Goal: Task Accomplishment & Management: Manage account settings

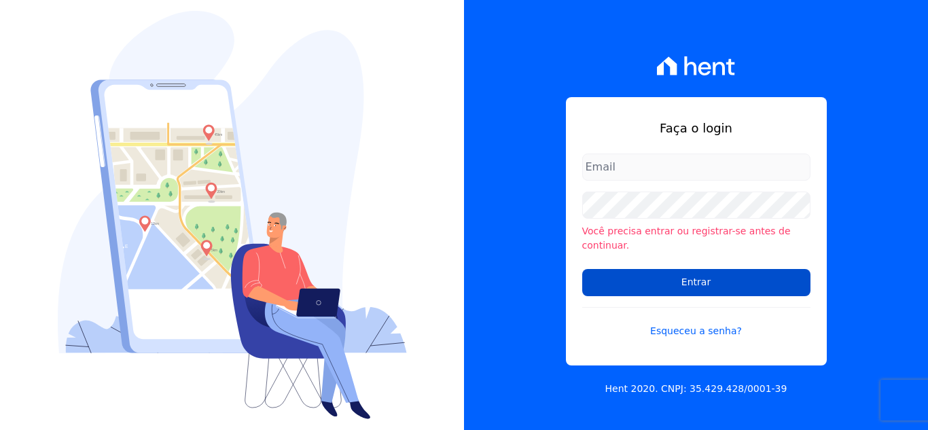
type input "[PERSON_NAME][EMAIL_ADDRESS][DOMAIN_NAME]"
click at [667, 275] on input "Entrar" at bounding box center [696, 282] width 228 height 27
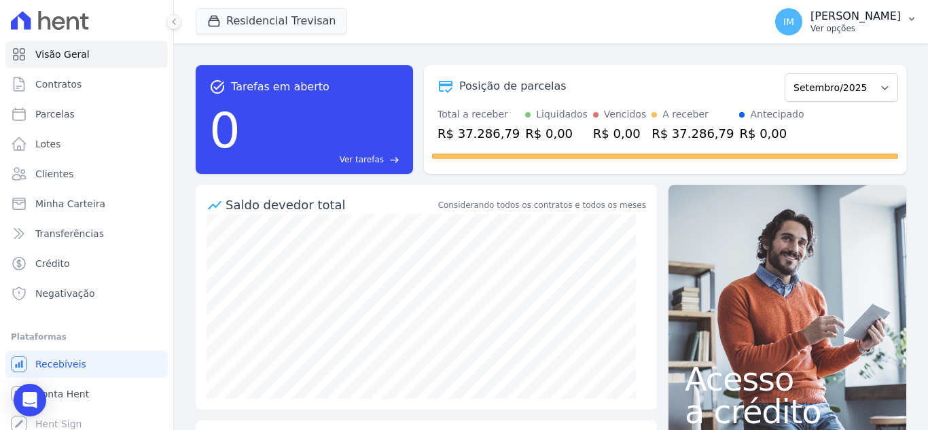
click at [830, 29] on p "Ver opções" at bounding box center [856, 28] width 90 height 11
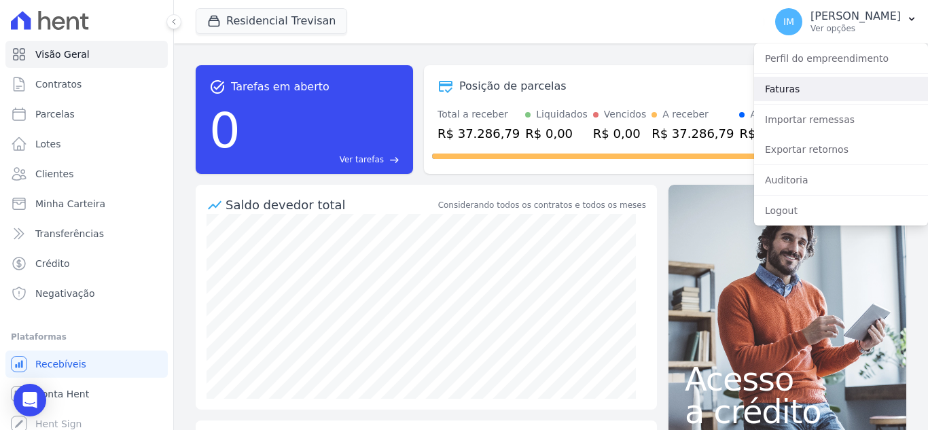
click at [778, 92] on link "Faturas" at bounding box center [841, 89] width 174 height 24
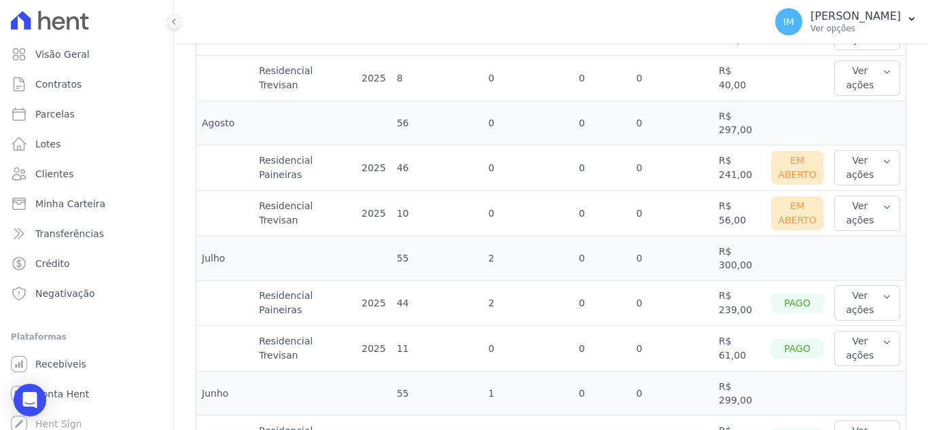
scroll to position [520, 0]
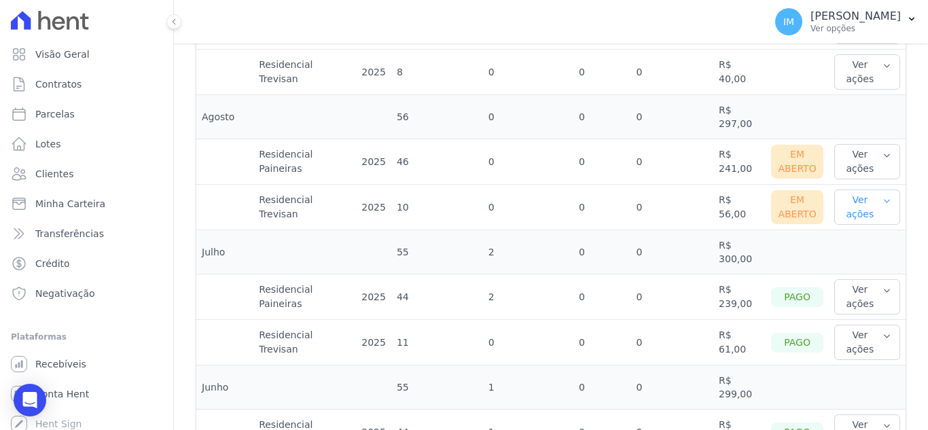
click at [883, 196] on icon "button" at bounding box center [887, 201] width 9 height 11
click at [883, 150] on icon "button" at bounding box center [887, 155] width 9 height 11
click at [871, 217] on link "Nota fiscal eletrônica" at bounding box center [890, 223] width 101 height 14
click at [858, 200] on link "Ver boleto" at bounding box center [890, 206] width 101 height 14
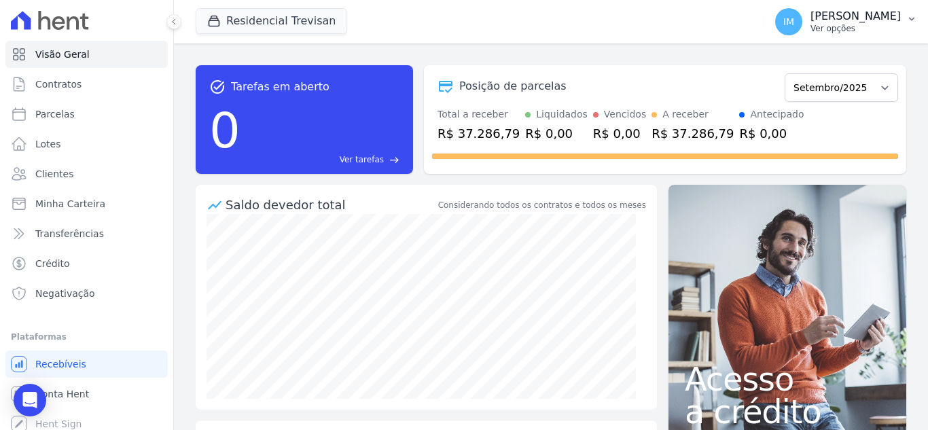
click at [818, 30] on p "Ver opções" at bounding box center [856, 28] width 90 height 11
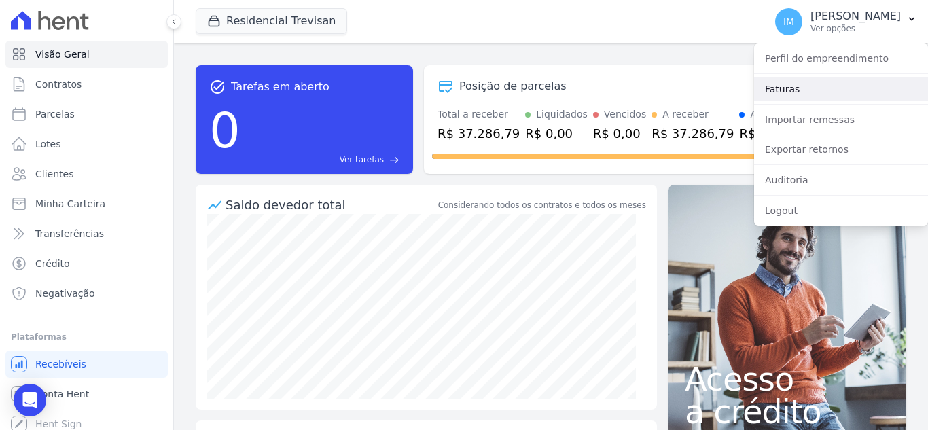
click at [786, 87] on link "Faturas" at bounding box center [841, 89] width 174 height 24
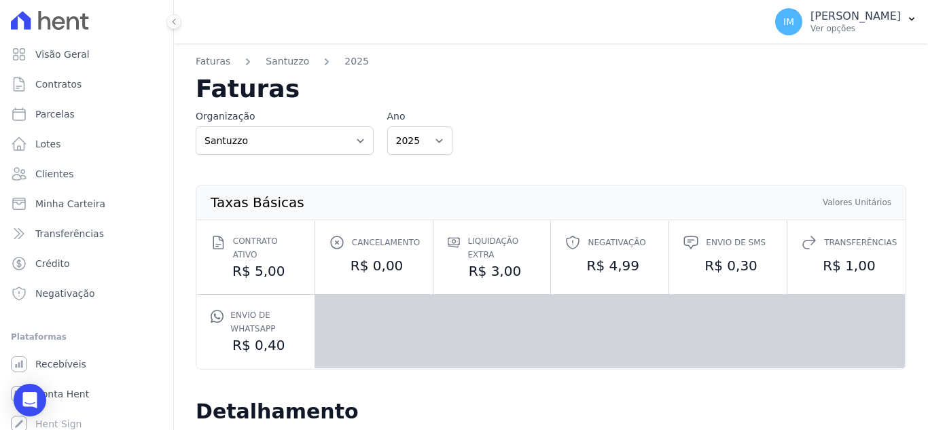
scroll to position [338, 0]
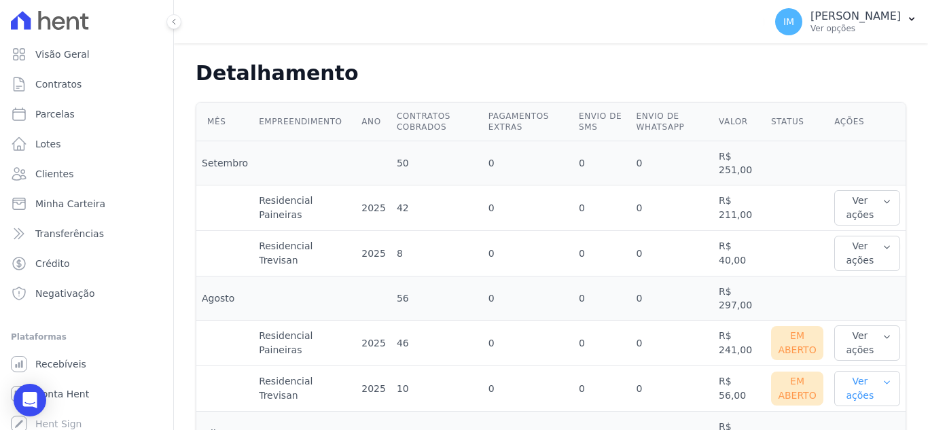
click at [884, 381] on icon "button" at bounding box center [886, 382] width 5 height 3
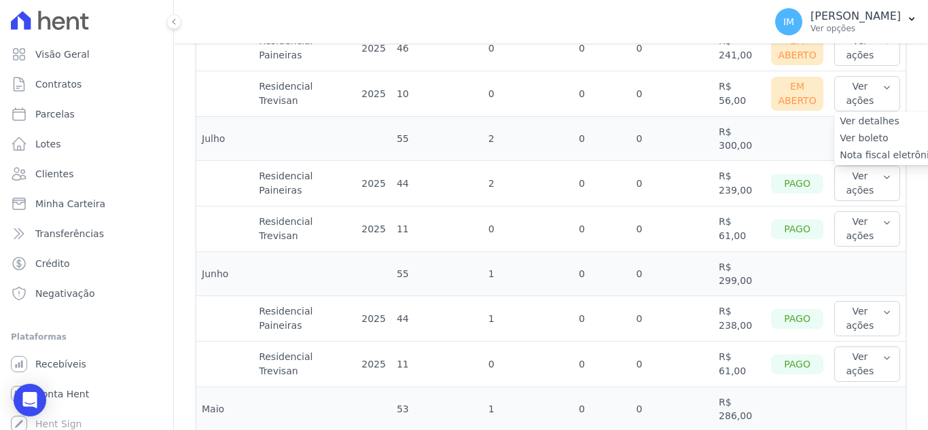
scroll to position [627, 0]
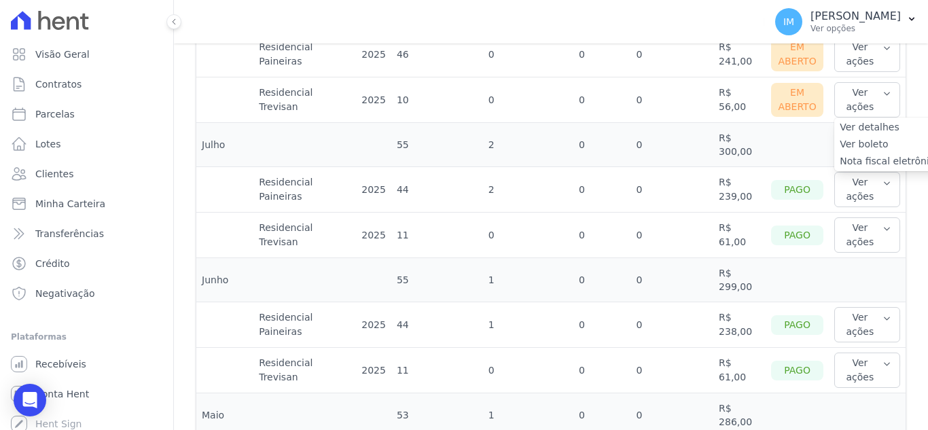
click at [886, 154] on link "Nota fiscal eletrônica" at bounding box center [890, 161] width 101 height 14
click at [850, 137] on link "Ver boleto" at bounding box center [890, 144] width 101 height 14
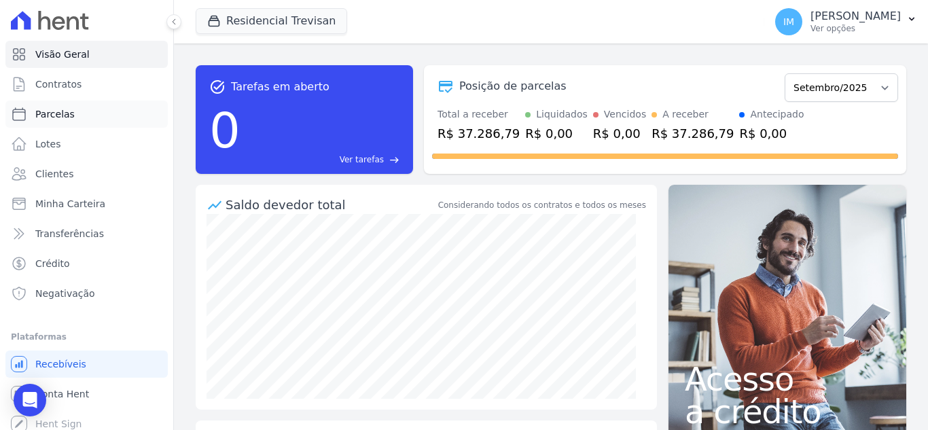
click at [56, 114] on span "Parcelas" at bounding box center [54, 114] width 39 height 14
select select
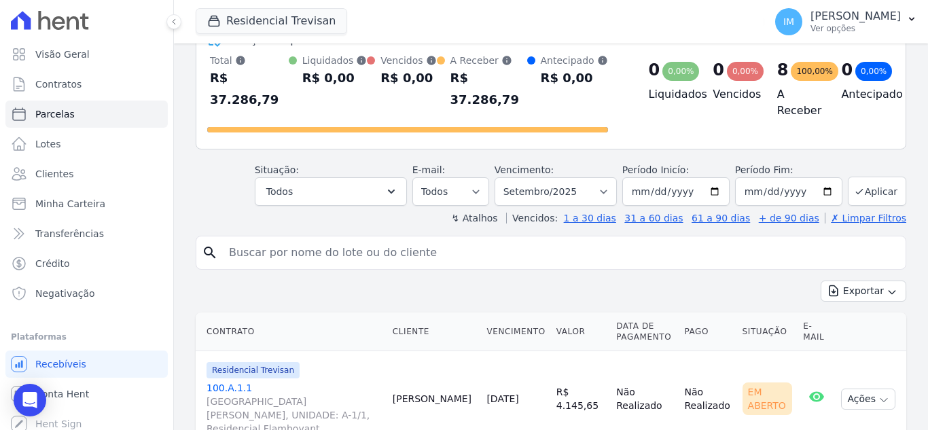
scroll to position [80, 0]
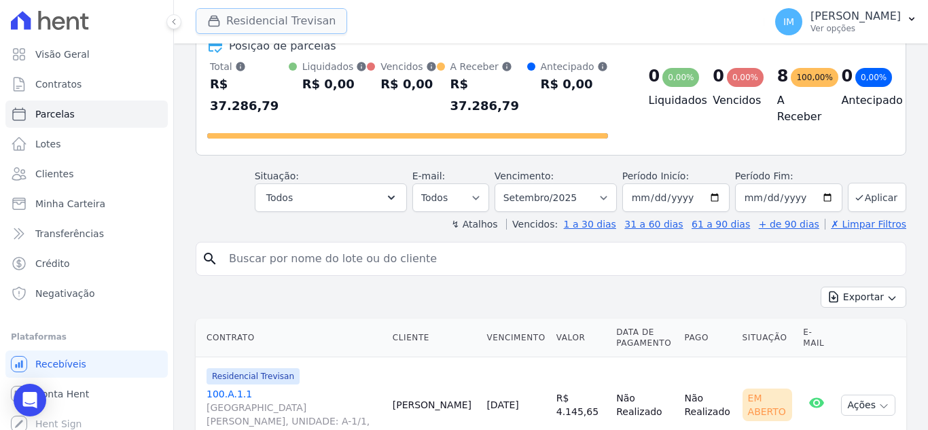
click at [251, 24] on button "Residencial Trevisan" at bounding box center [272, 21] width 152 height 26
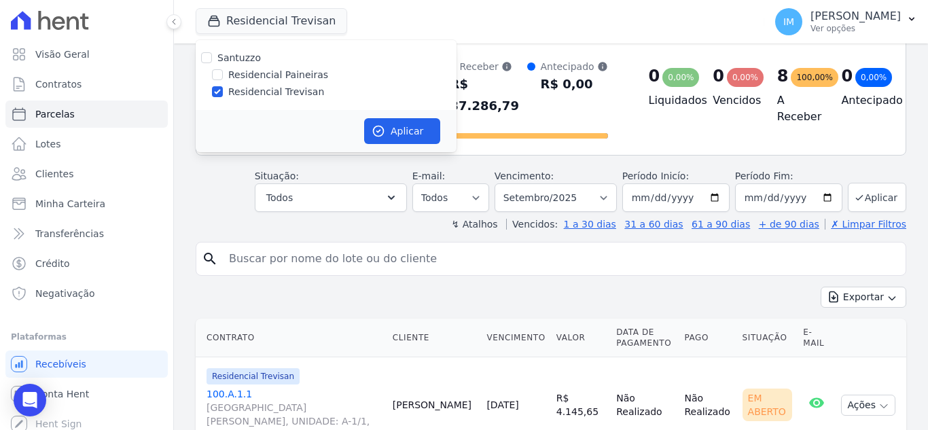
click at [266, 72] on label "Residencial Paineiras" at bounding box center [278, 75] width 100 height 14
click at [223, 72] on input "Residencial Paineiras" at bounding box center [217, 74] width 11 height 11
checkbox input "true"
click at [268, 90] on label "Residencial Trevisan" at bounding box center [276, 92] width 96 height 14
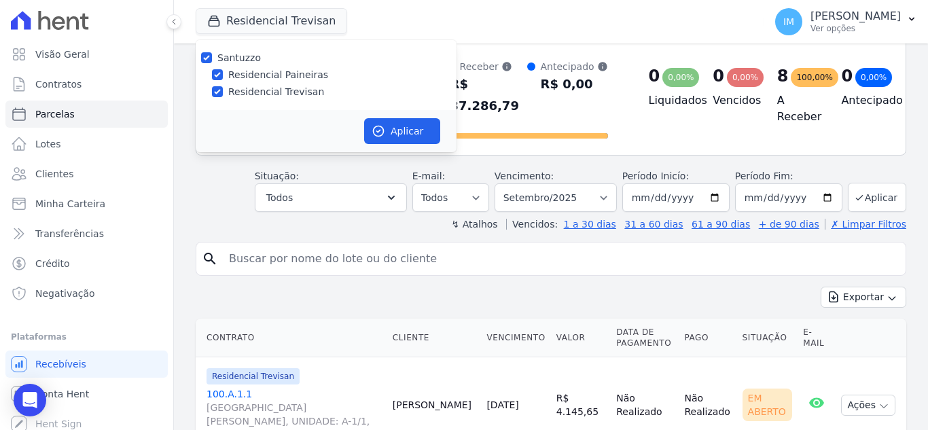
click at [223, 90] on input "Residencial Trevisan" at bounding box center [217, 91] width 11 height 11
checkbox input "false"
click at [379, 128] on icon "button" at bounding box center [379, 131] width 14 height 14
select select
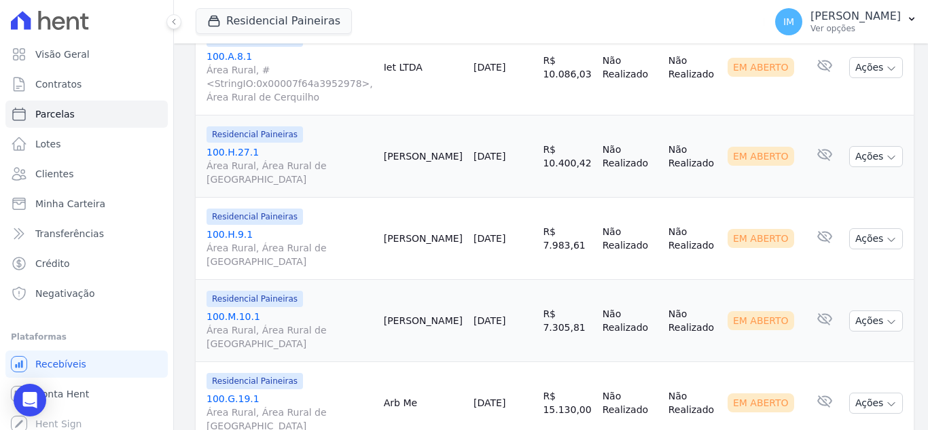
scroll to position [2043, 0]
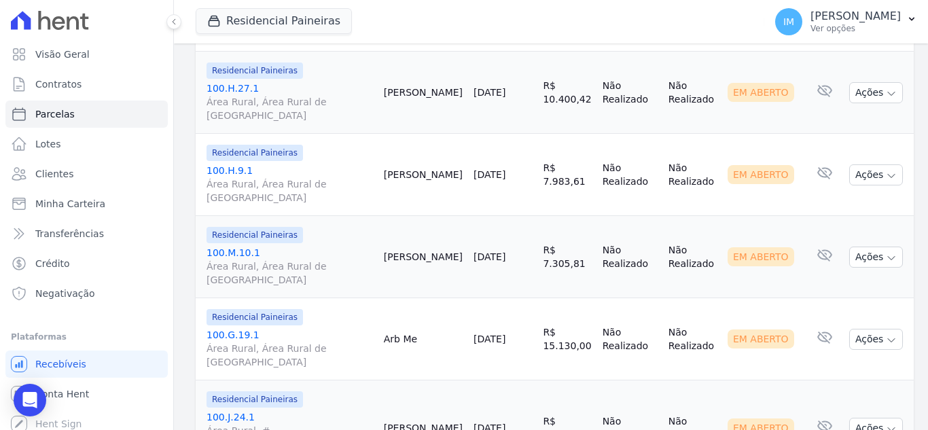
select select
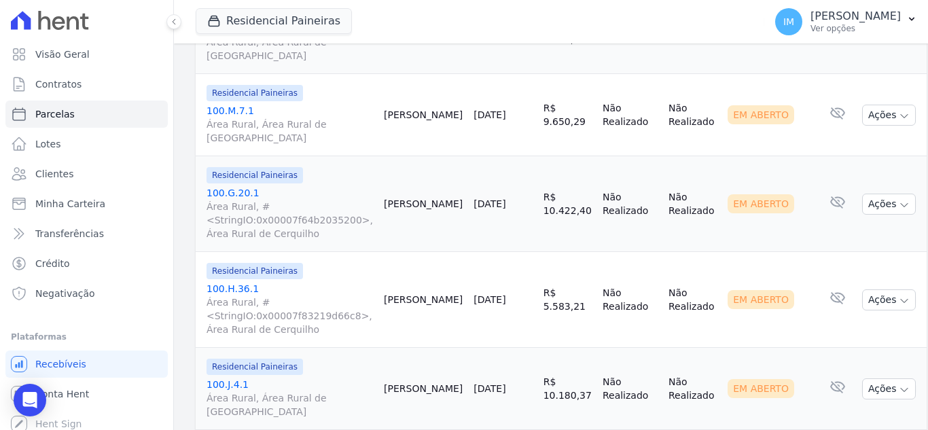
scroll to position [967, 0]
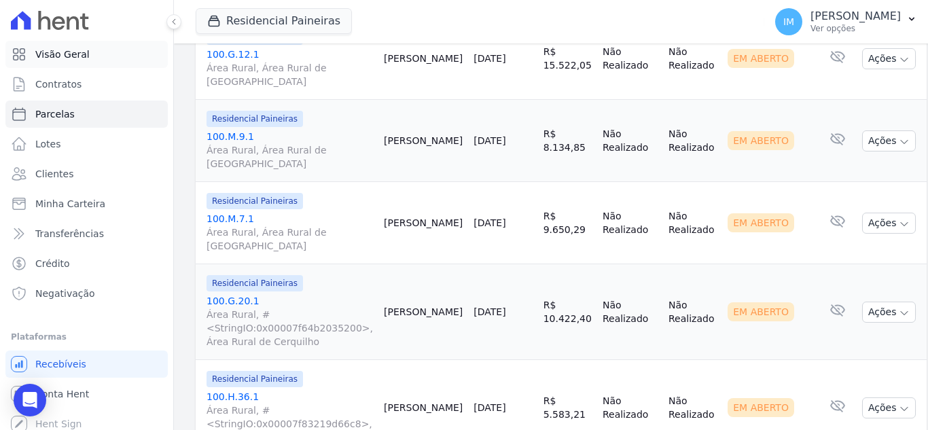
click at [67, 54] on span "Visão Geral" at bounding box center [62, 55] width 54 height 14
